Goal: Task Accomplishment & Management: Manage account settings

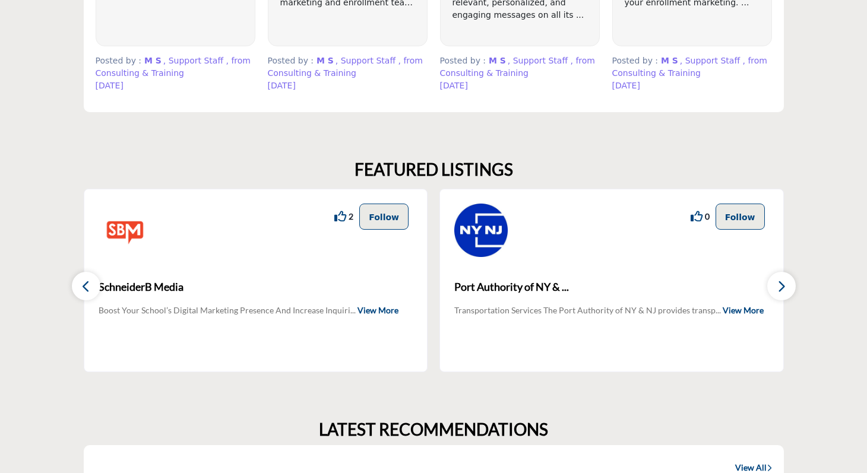
scroll to position [939, 0]
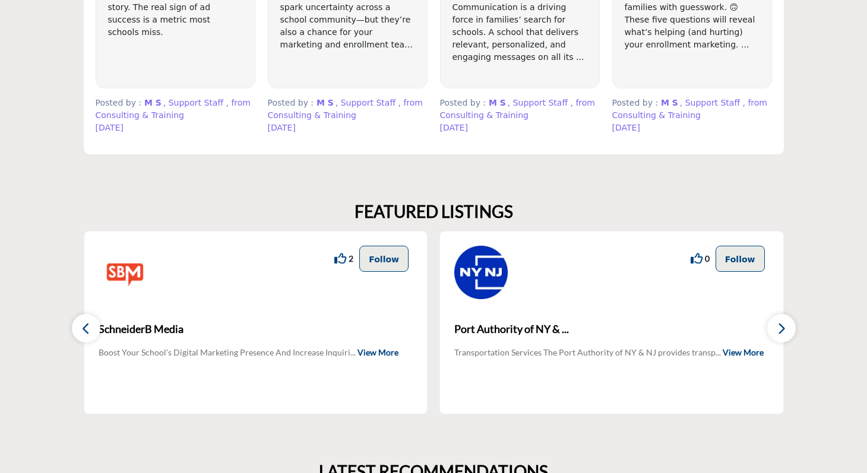
click at [779, 328] on icon "button" at bounding box center [782, 328] width 10 height 15
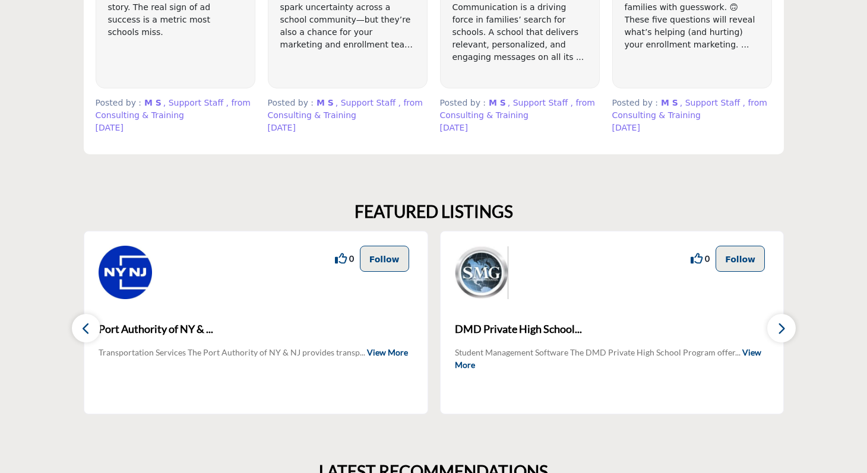
click at [779, 328] on icon "button" at bounding box center [782, 328] width 10 height 15
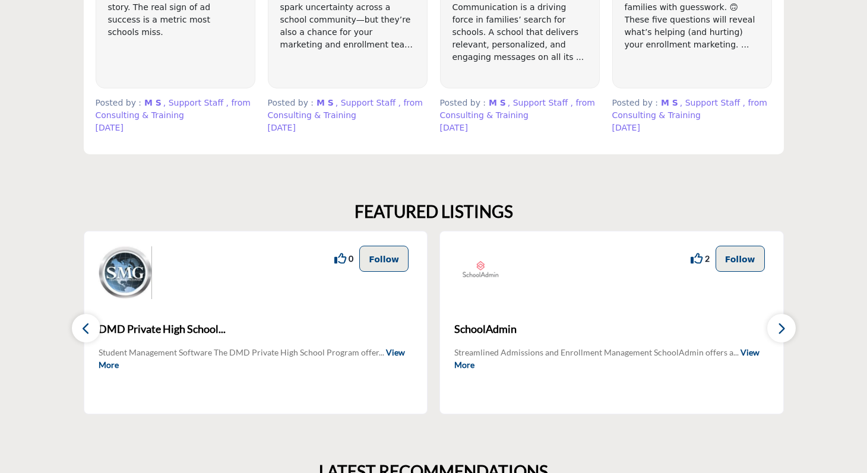
click at [779, 328] on icon "button" at bounding box center [782, 328] width 10 height 15
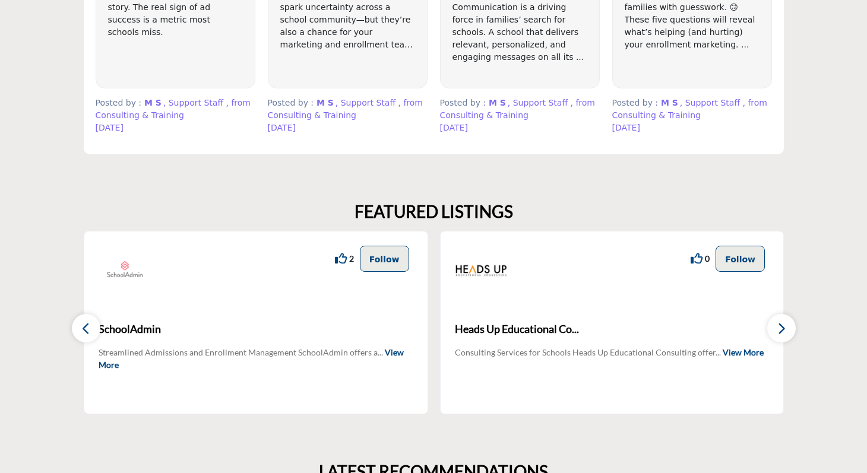
click at [778, 328] on icon "button" at bounding box center [782, 328] width 10 height 15
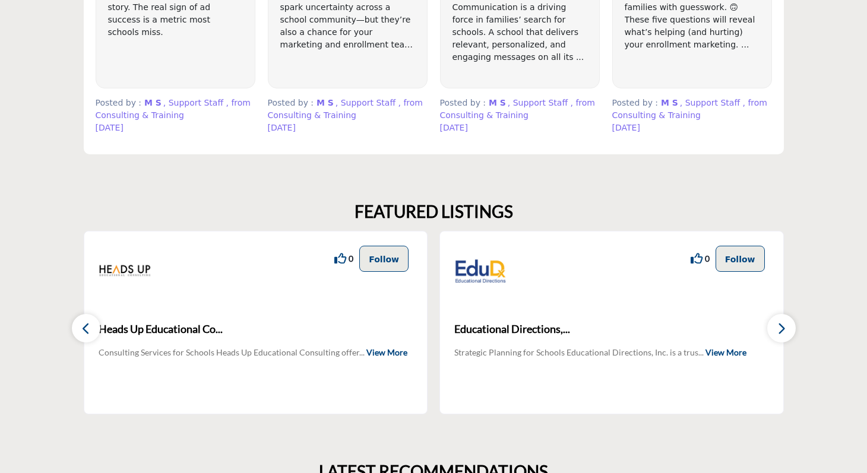
click at [778, 328] on icon "button" at bounding box center [782, 328] width 10 height 15
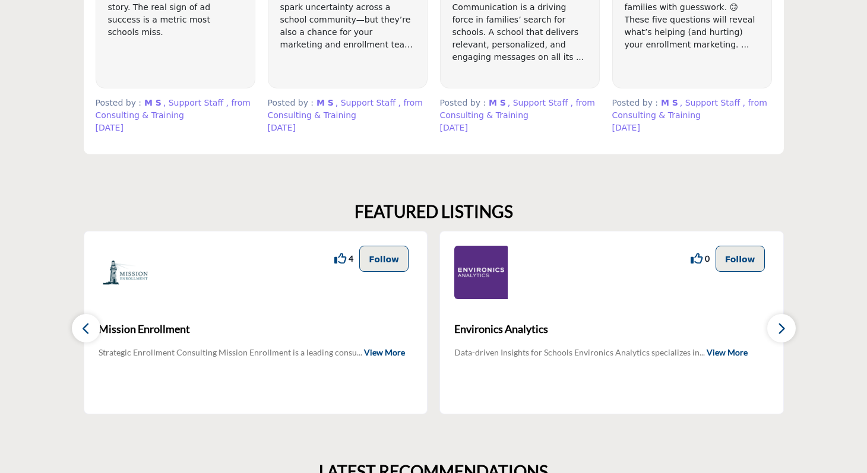
click at [778, 328] on icon "button" at bounding box center [782, 328] width 10 height 15
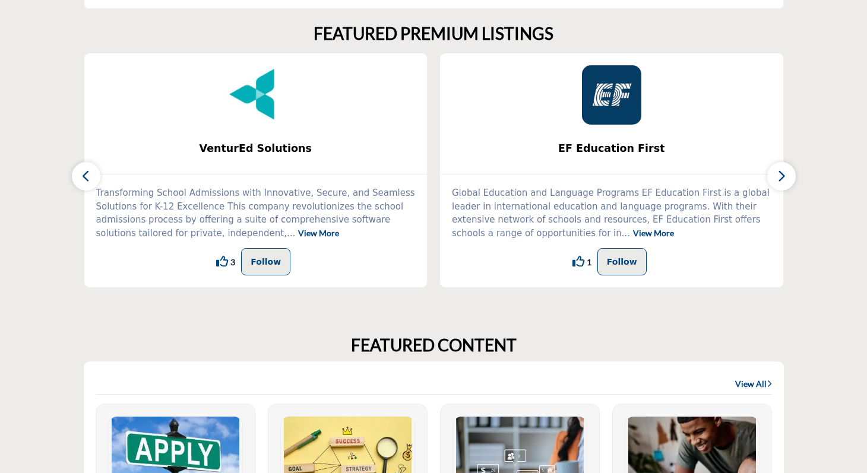
scroll to position [320, 0]
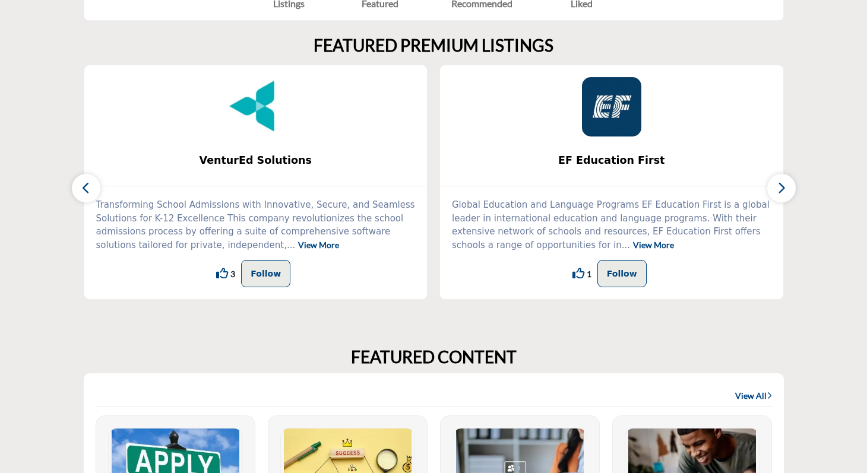
click at [794, 180] on section "FEATURED PREMIUM LISTINGS 3" at bounding box center [433, 168] width 867 height 312
click at [786, 189] on icon "button" at bounding box center [782, 188] width 10 height 15
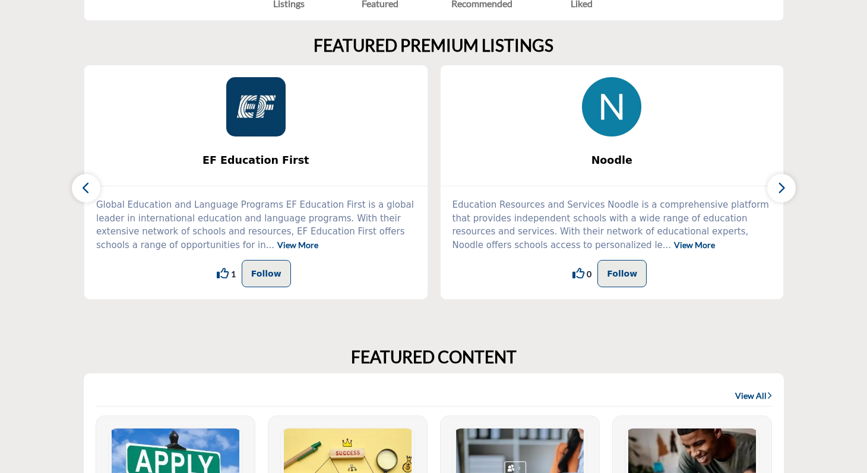
click at [786, 189] on icon "button" at bounding box center [782, 188] width 10 height 15
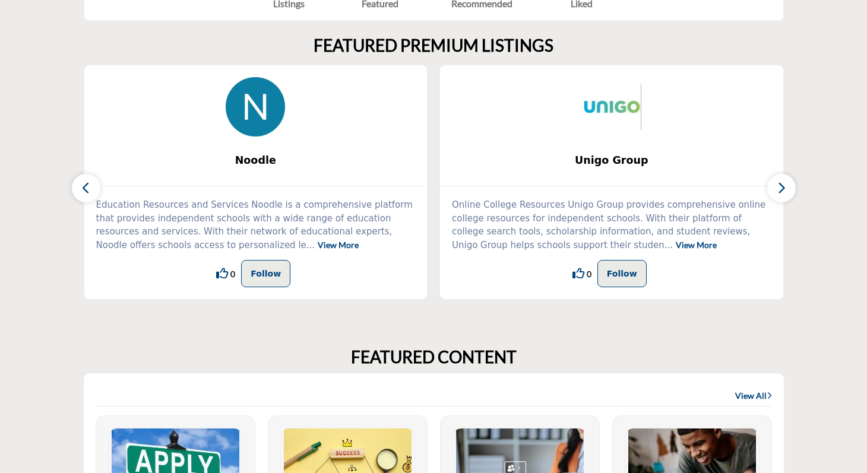
click at [785, 189] on icon "button" at bounding box center [782, 188] width 10 height 15
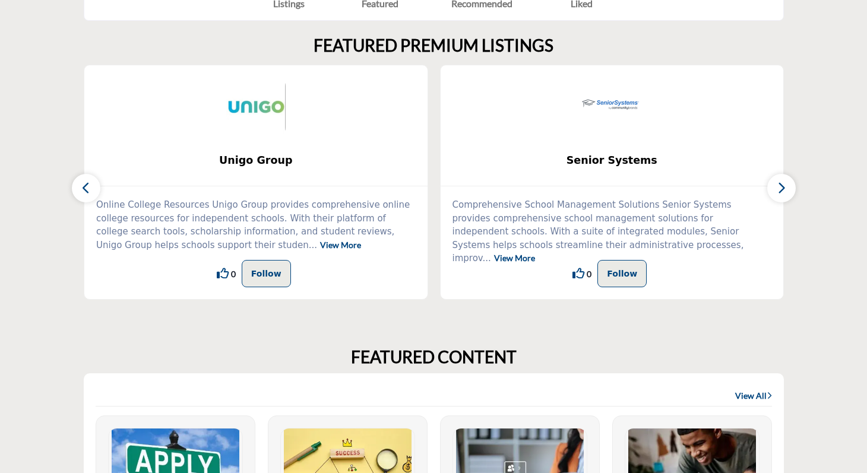
click at [785, 190] on icon "button" at bounding box center [782, 188] width 10 height 15
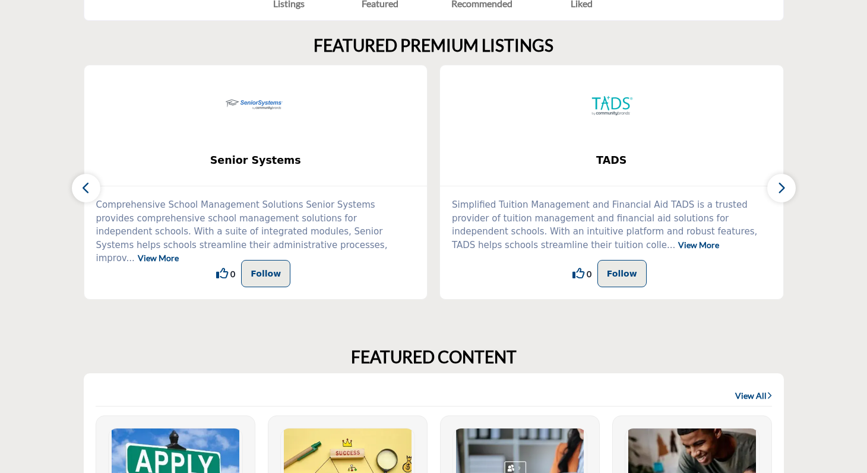
click at [785, 190] on icon "button" at bounding box center [782, 188] width 10 height 15
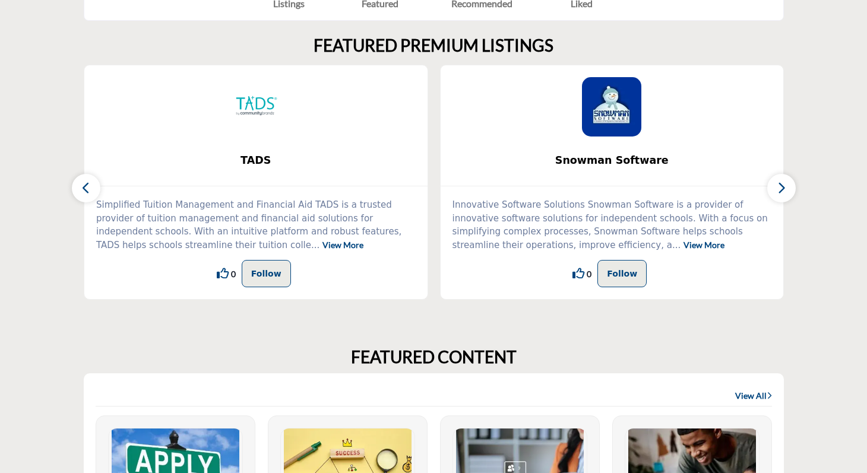
click at [785, 190] on icon "button" at bounding box center [782, 188] width 10 height 15
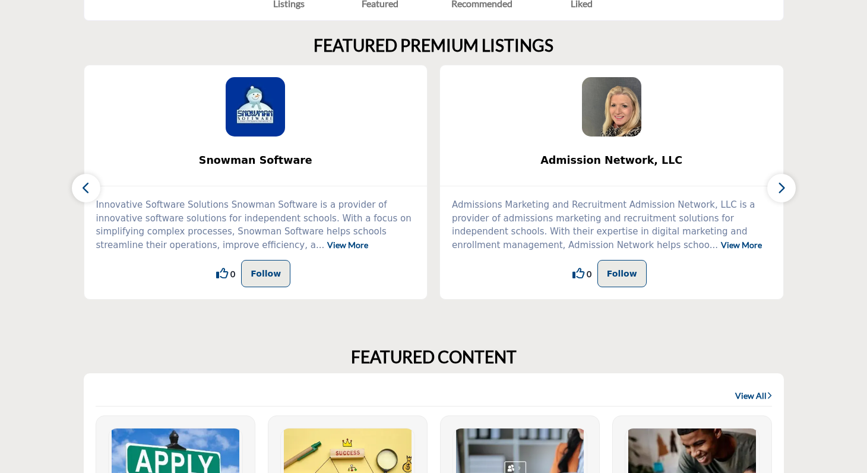
click at [785, 190] on icon "button" at bounding box center [782, 188] width 10 height 15
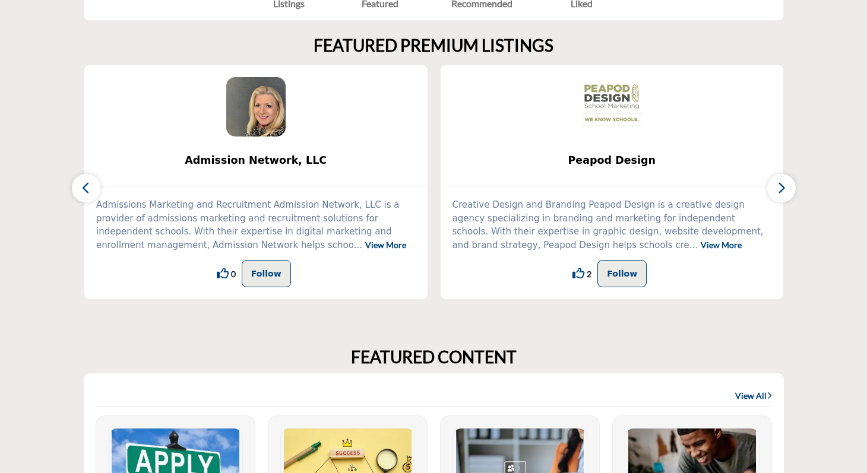
click at [784, 190] on icon "button" at bounding box center [782, 188] width 10 height 15
click at [781, 195] on icon "button" at bounding box center [782, 188] width 10 height 15
click at [780, 194] on icon "button" at bounding box center [782, 188] width 10 height 15
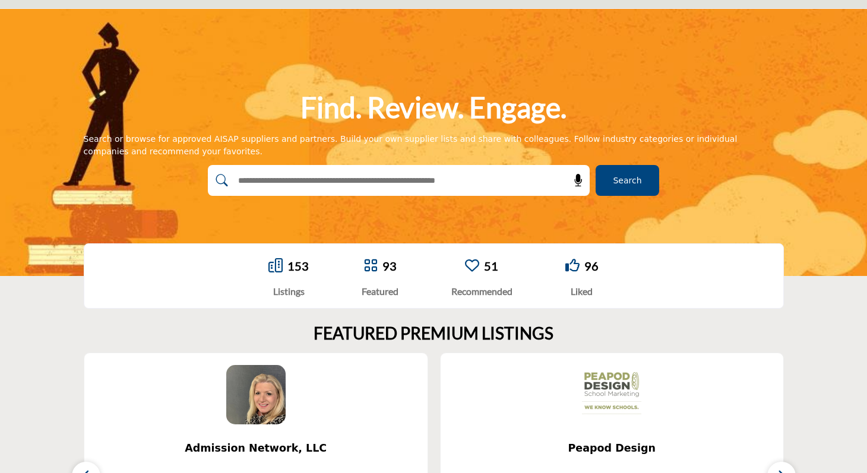
scroll to position [0, 0]
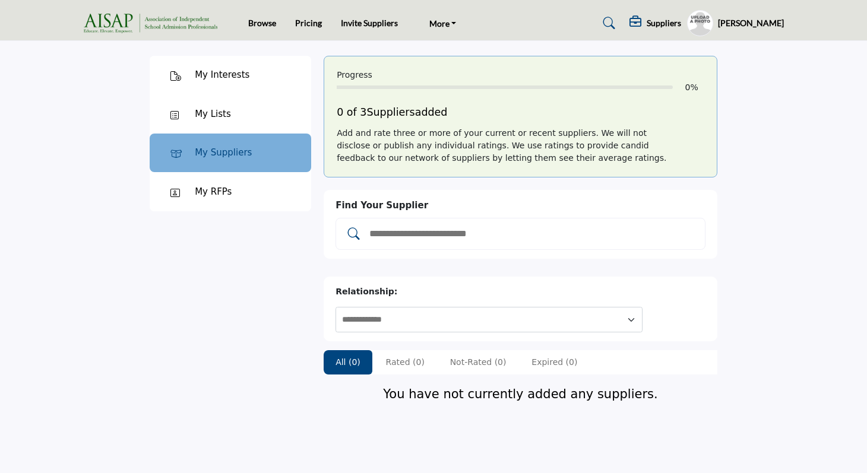
click at [229, 78] on div "My Interests" at bounding box center [222, 75] width 55 height 14
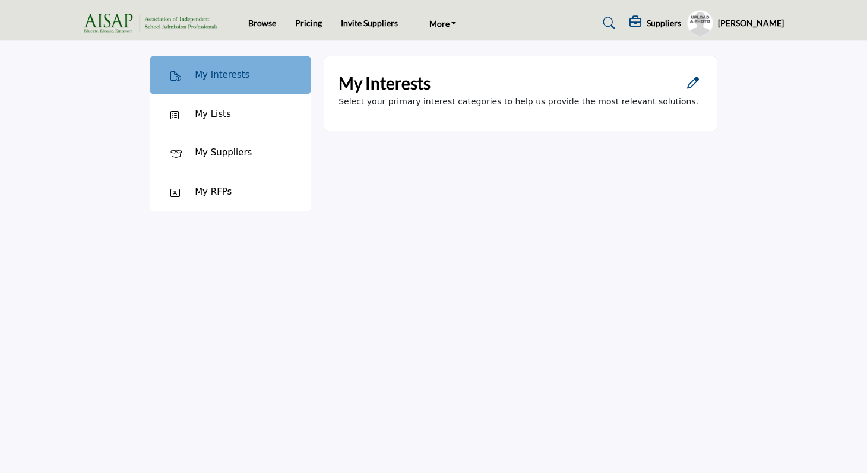
click at [213, 127] on div "My Lists" at bounding box center [231, 113] width 162 height 39
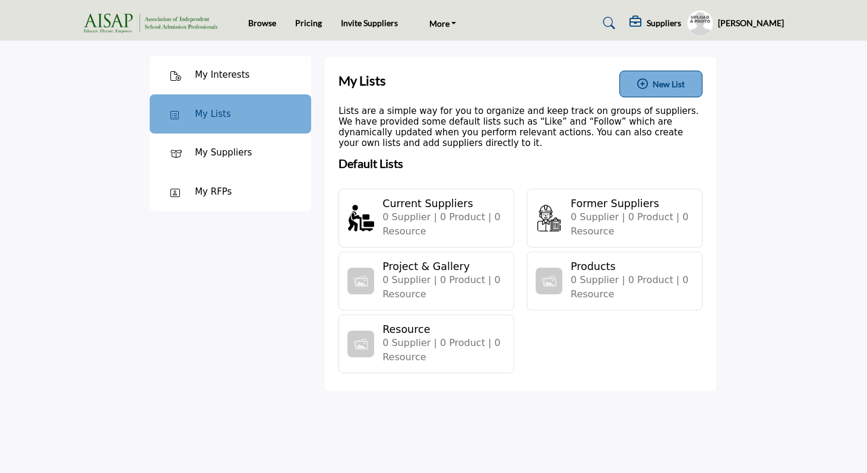
click at [225, 158] on div "My Suppliers" at bounding box center [223, 153] width 57 height 14
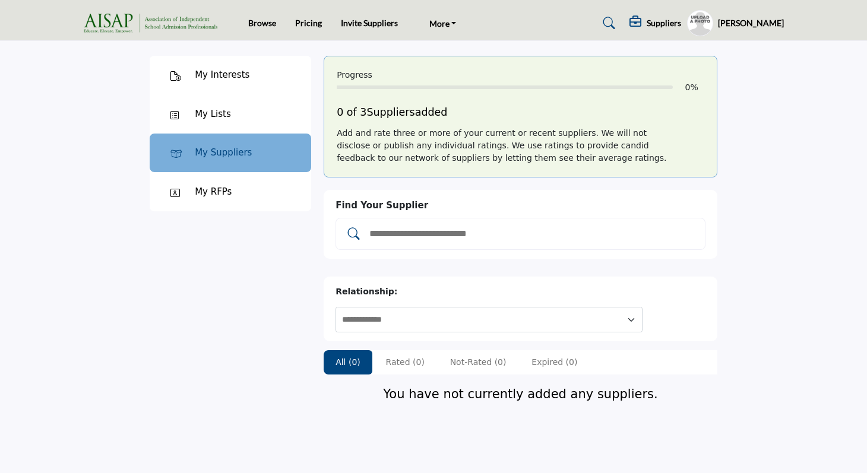
click at [417, 236] on input "Add and rate your suppliers" at bounding box center [532, 233] width 329 height 15
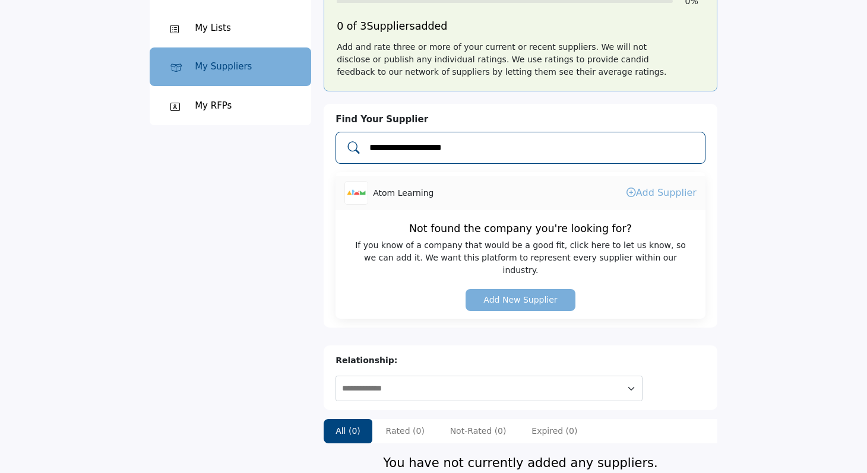
scroll to position [74, 0]
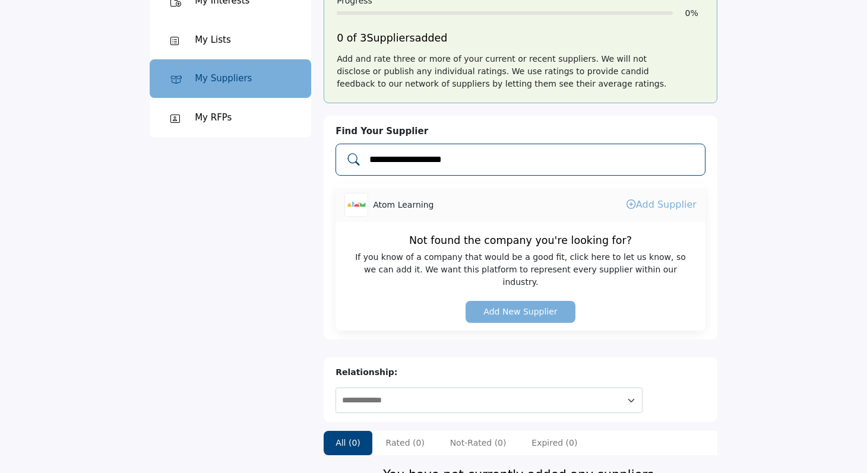
type input "**********"
